Goal: Task Accomplishment & Management: Manage account settings

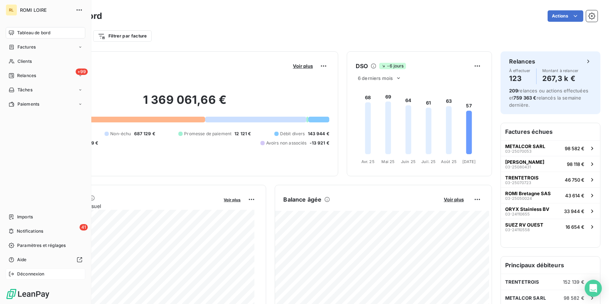
click at [28, 278] on div "Déconnexion" at bounding box center [46, 273] width 80 height 11
